Goal: Task Accomplishment & Management: Use online tool/utility

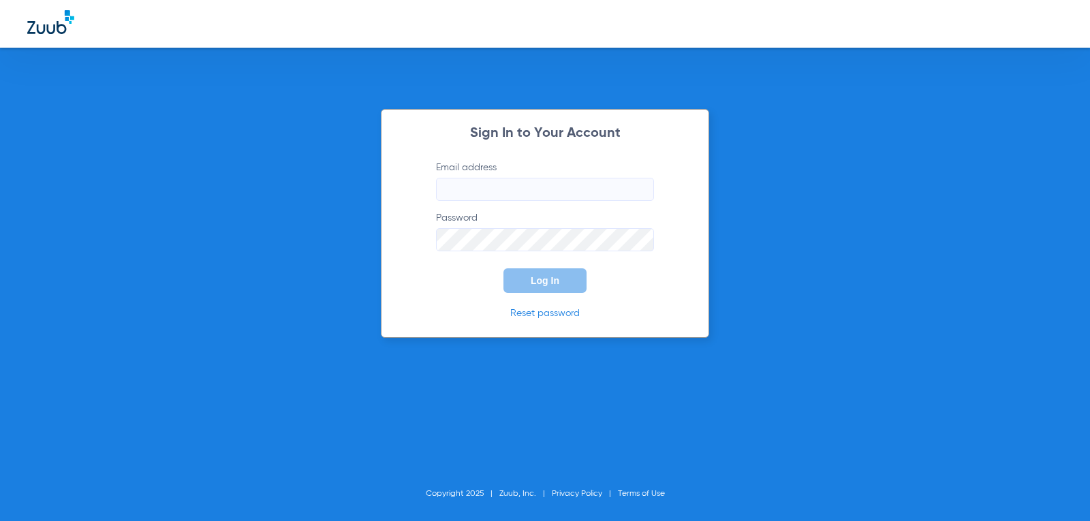
type input "frontoffice@jacksonfamilydentistrywi.com"
click at [539, 284] on span "Log In" at bounding box center [544, 280] width 29 height 11
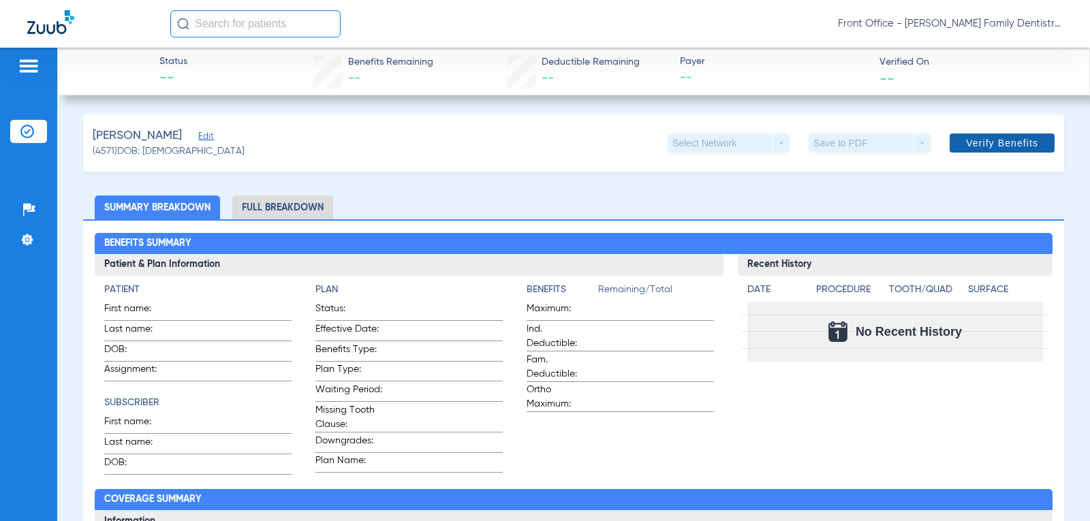
click at [983, 148] on span "Verify Benefits" at bounding box center [1002, 143] width 72 height 11
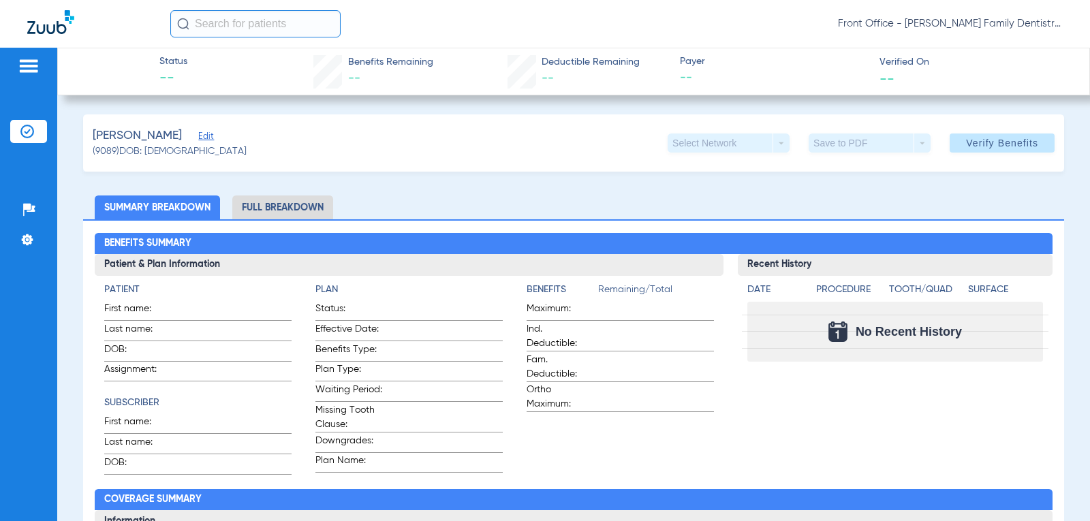
click at [304, 204] on li "Full Breakdown" at bounding box center [282, 207] width 101 height 24
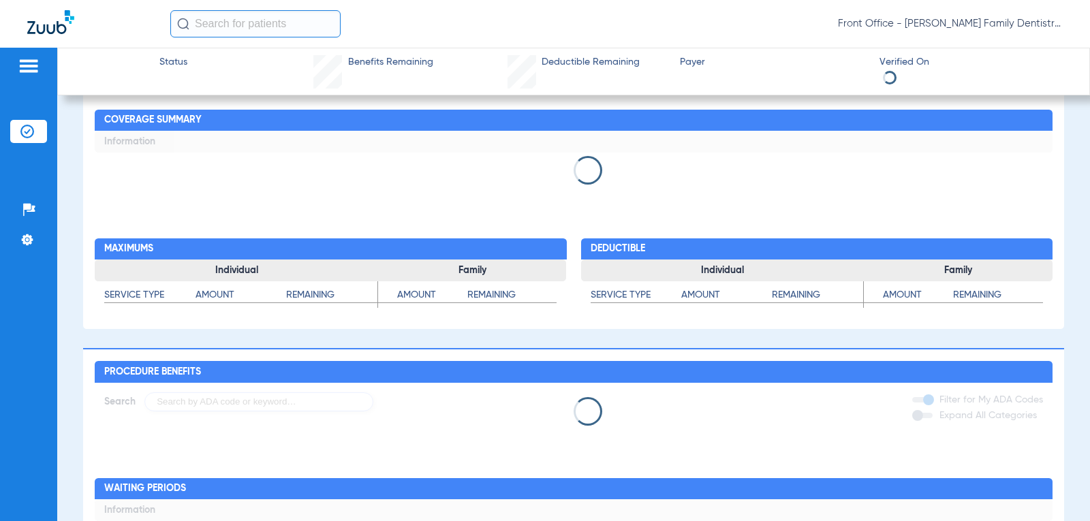
scroll to position [545, 0]
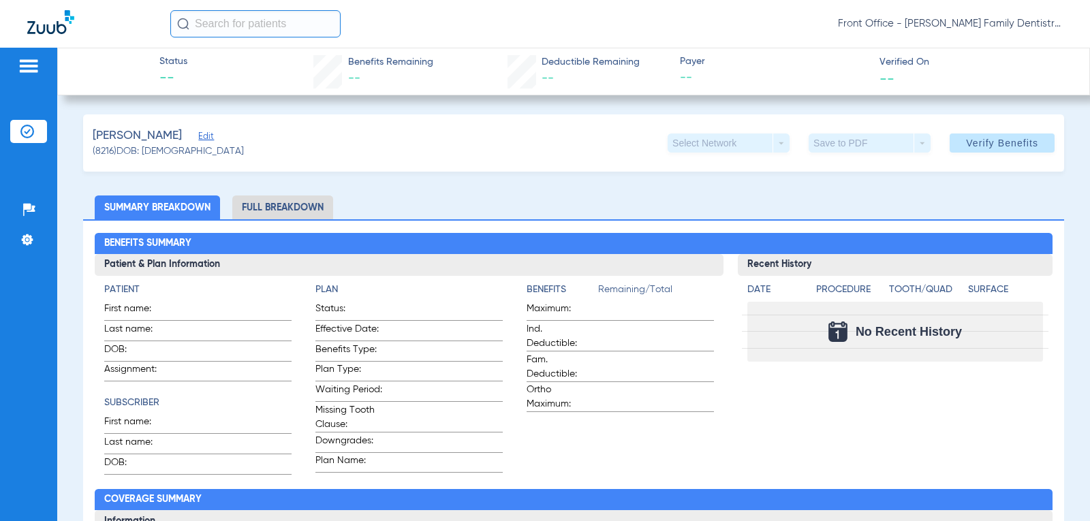
click at [31, 68] on img at bounding box center [29, 66] width 22 height 16
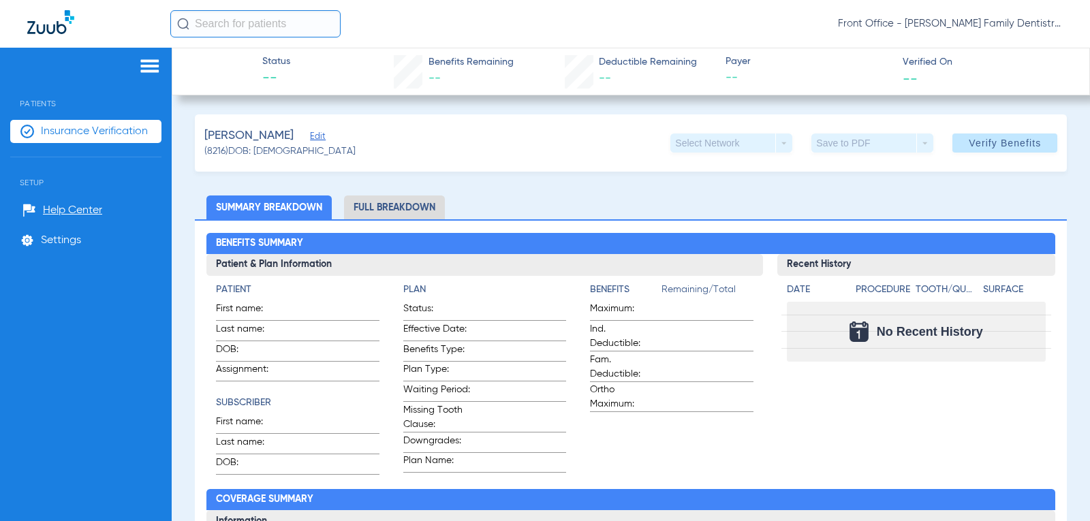
click at [153, 67] on img at bounding box center [150, 66] width 22 height 16
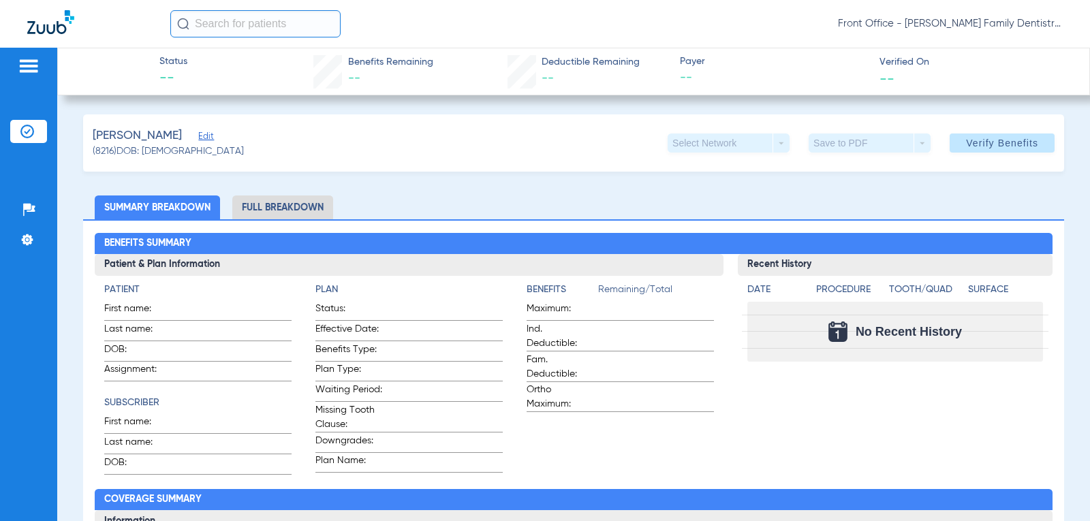
click at [31, 65] on img at bounding box center [29, 66] width 22 height 16
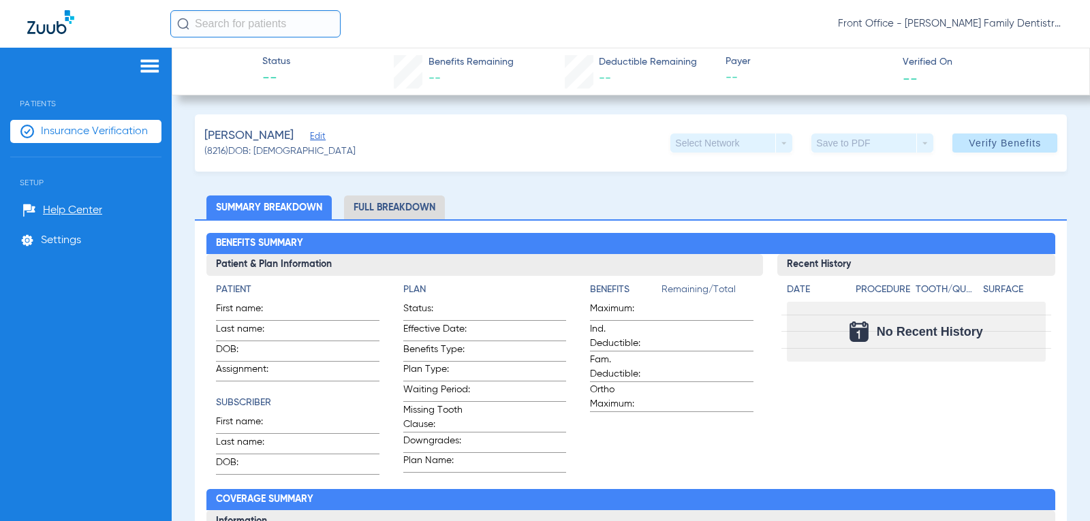
click at [74, 133] on span "Insurance Verification" at bounding box center [94, 132] width 107 height 14
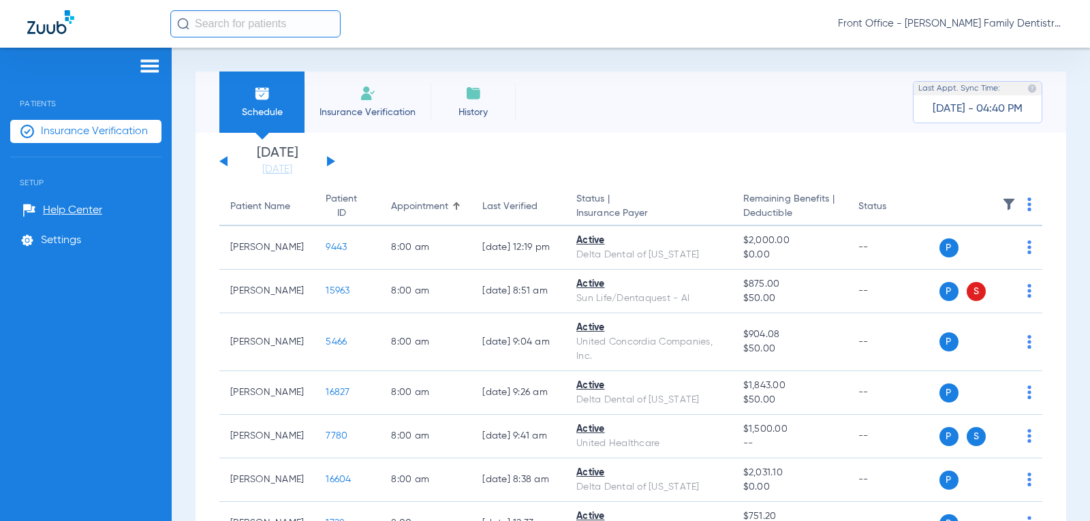
click at [330, 163] on button at bounding box center [331, 161] width 8 height 10
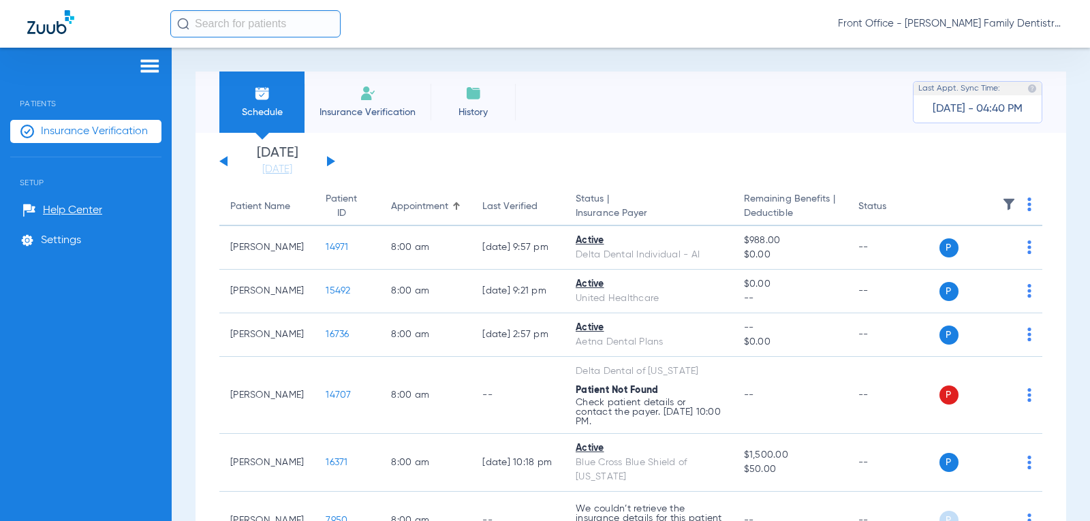
click at [330, 163] on button at bounding box center [331, 161] width 8 height 10
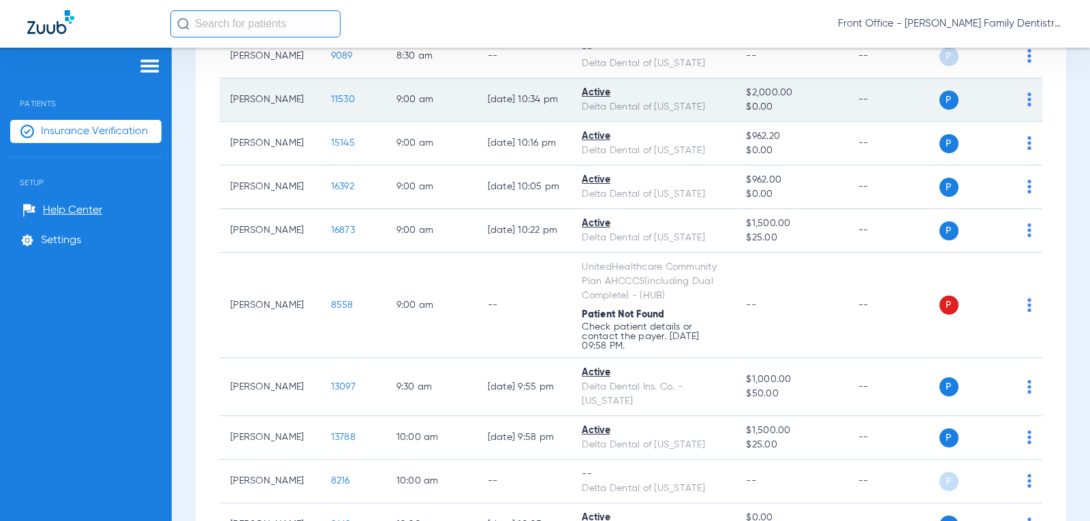
scroll to position [749, 0]
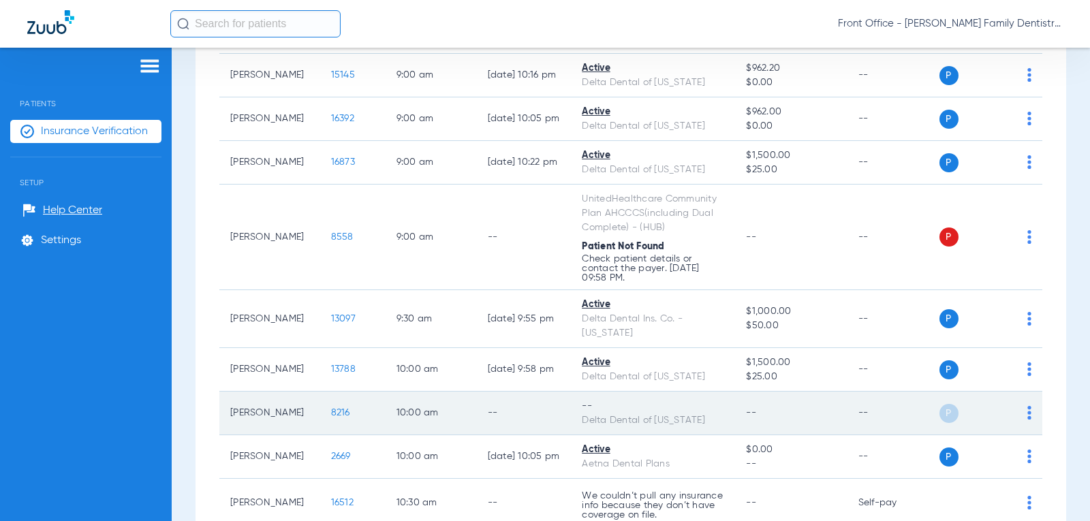
click at [1027, 413] on img at bounding box center [1029, 413] width 4 height 14
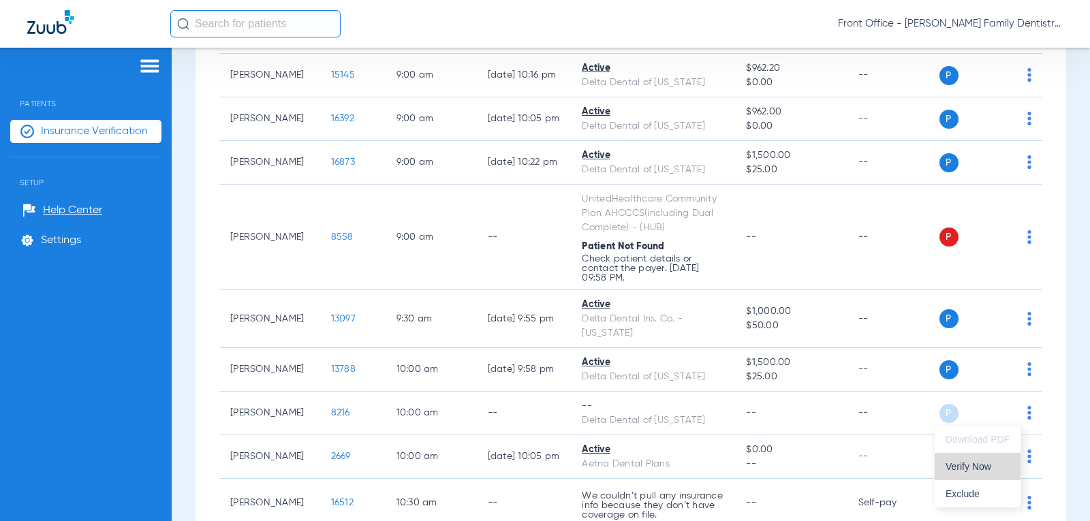
click at [970, 466] on span "Verify Now" at bounding box center [977, 467] width 64 height 10
